Goal: Task Accomplishment & Management: Use online tool/utility

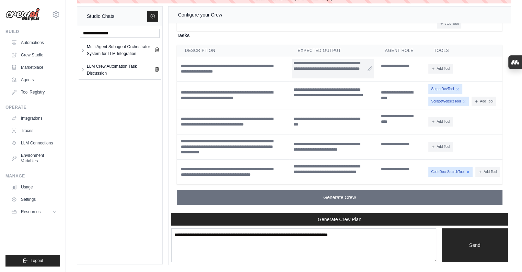
scroll to position [1357, 0]
click at [319, 109] on td "**********" at bounding box center [333, 121] width 87 height 25
click at [292, 94] on td "**********" at bounding box center [333, 95] width 87 height 28
click at [442, 126] on button "Add Tool" at bounding box center [441, 121] width 24 height 10
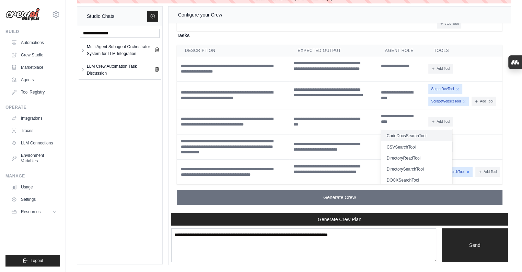
click at [424, 141] on button "CodeDocsSearchTool" at bounding box center [416, 135] width 71 height 11
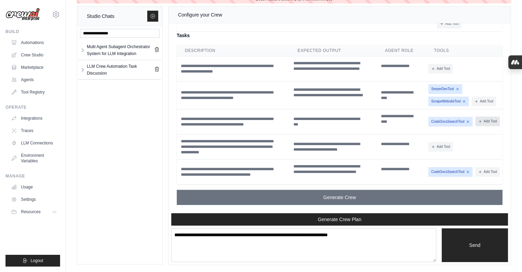
click at [476, 126] on button "Add Tool" at bounding box center [488, 121] width 24 height 10
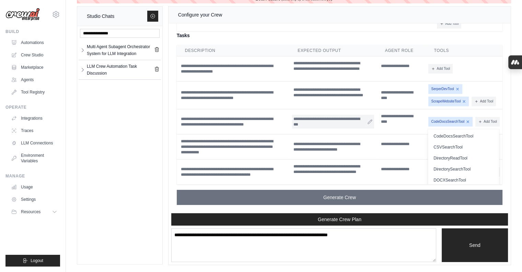
drag, startPoint x: 476, startPoint y: 7, endPoint x: 304, endPoint y: 129, distance: 210.8
click at [304, 129] on div "Configure your Crew Crew Assistant Hey [PERSON_NAME], what are you trying to ac…" at bounding box center [340, 136] width 342 height 258
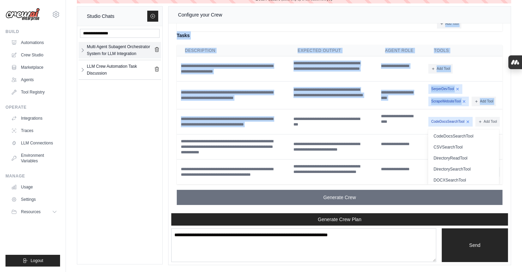
click at [126, 53] on div "Multi Agent Subagent Orchestrator System for LLM Integration" at bounding box center [120, 50] width 67 height 14
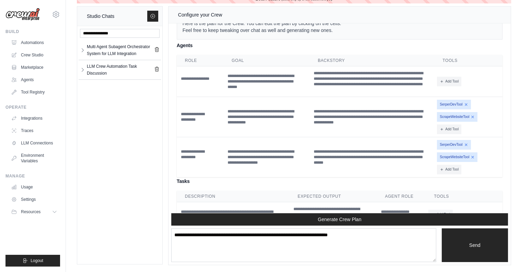
scroll to position [1185, 0]
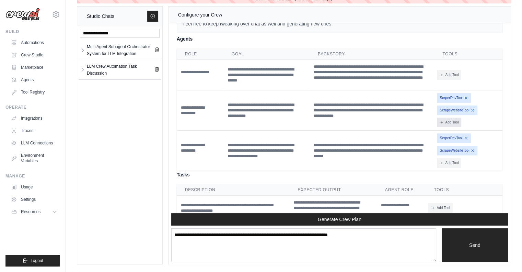
click at [446, 127] on button "Add Tool" at bounding box center [449, 122] width 24 height 10
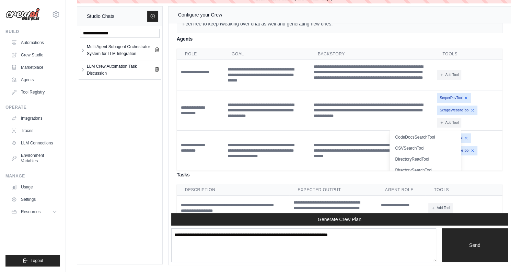
click at [487, 112] on div "SerperDevTool ScrapeWebsiteTool Add Tool" at bounding box center [468, 110] width 63 height 34
click at [453, 103] on span "SerperDevTool" at bounding box center [454, 98] width 34 height 10
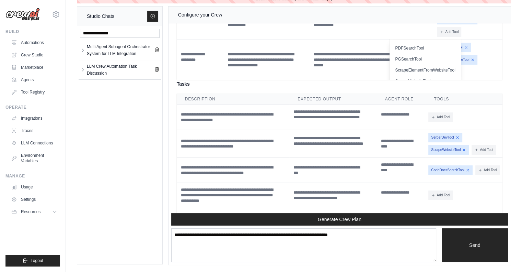
scroll to position [105, 0]
click at [440, 56] on button "PDFSearchTool" at bounding box center [425, 50] width 71 height 11
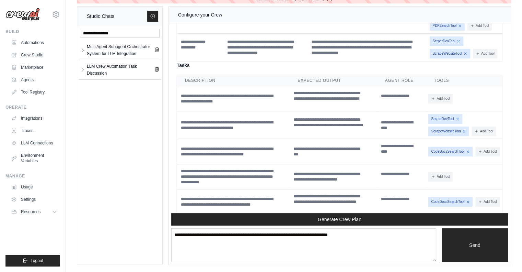
scroll to position [1286, 0]
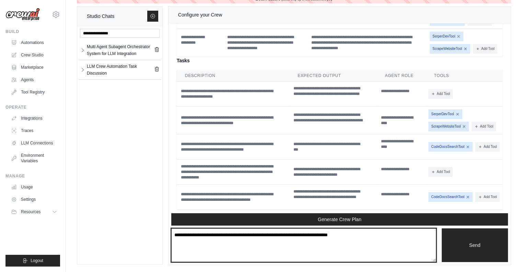
click at [274, 230] on textarea at bounding box center [303, 245] width 265 height 34
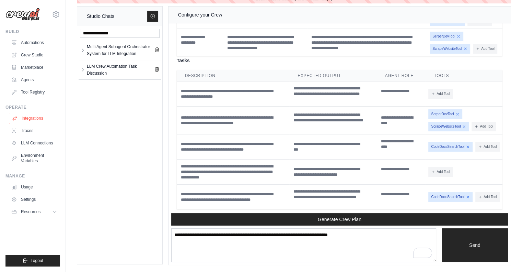
click at [36, 119] on link "Integrations" at bounding box center [35, 118] width 52 height 11
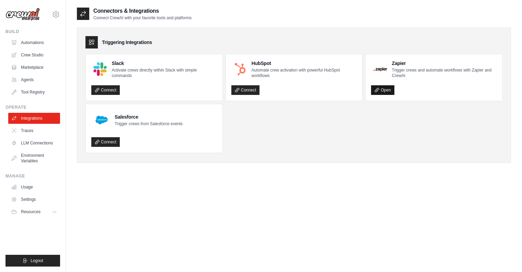
click at [384, 93] on link "Open" at bounding box center [382, 90] width 23 height 10
